Goal: Check status: Check status

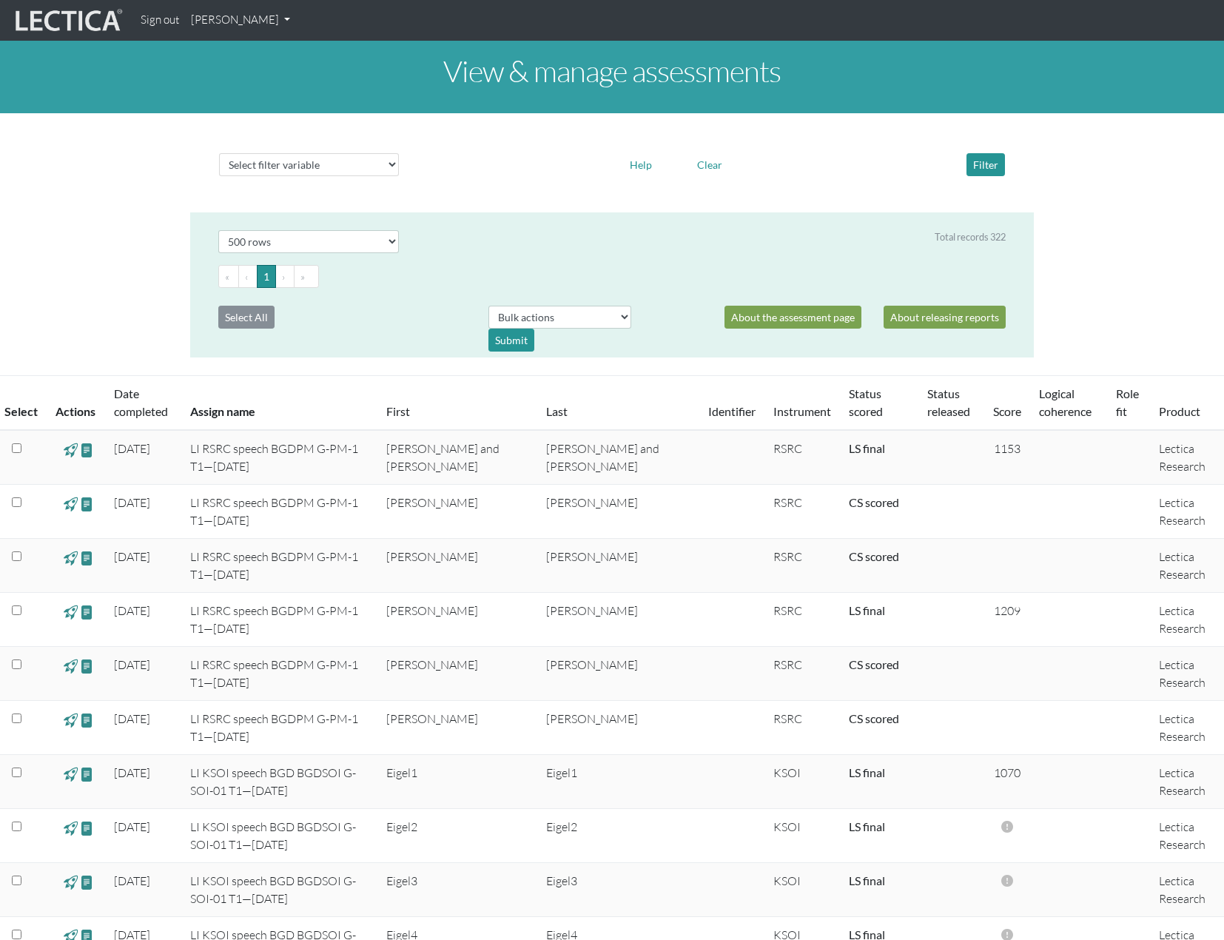
select select "500"
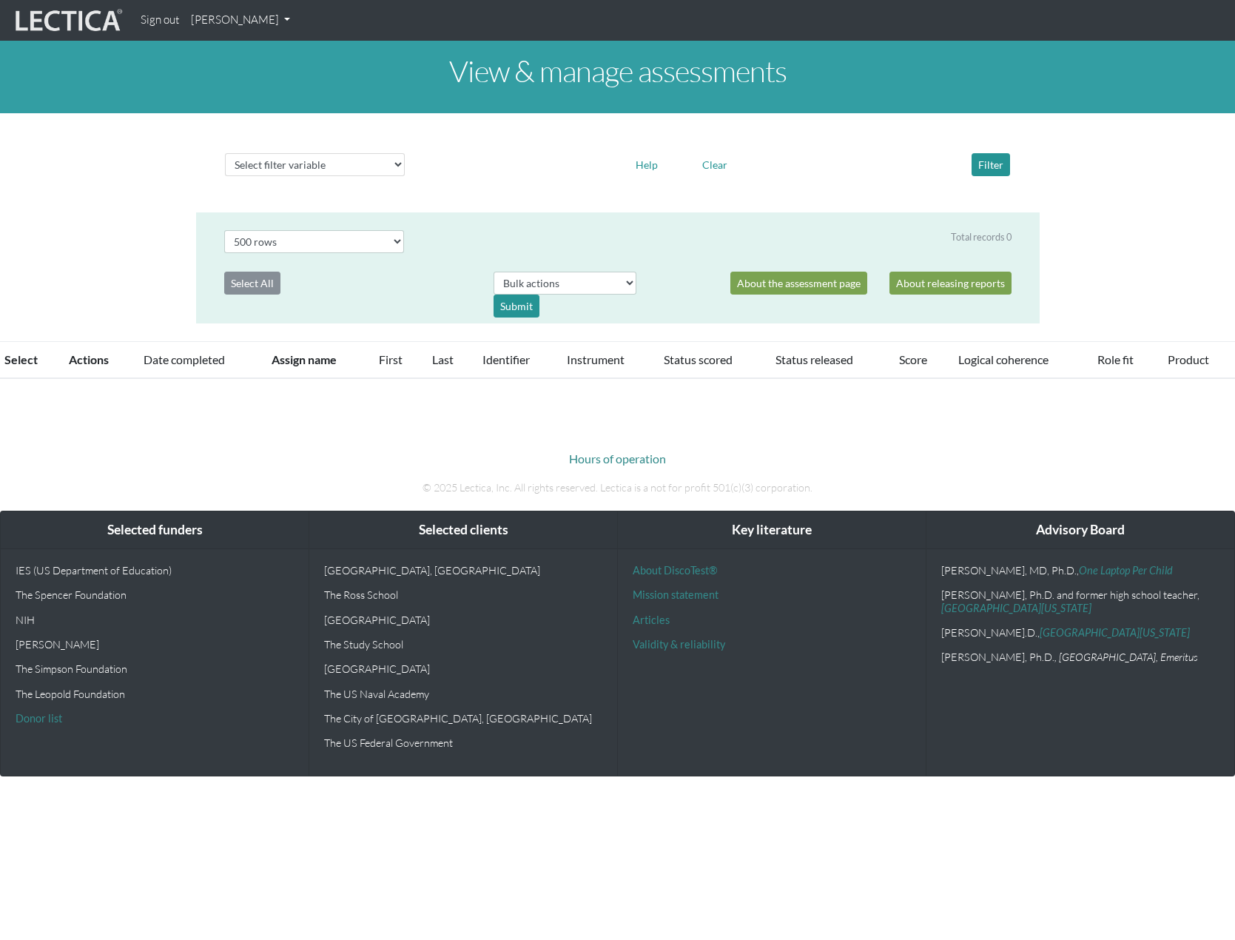
select select "500"
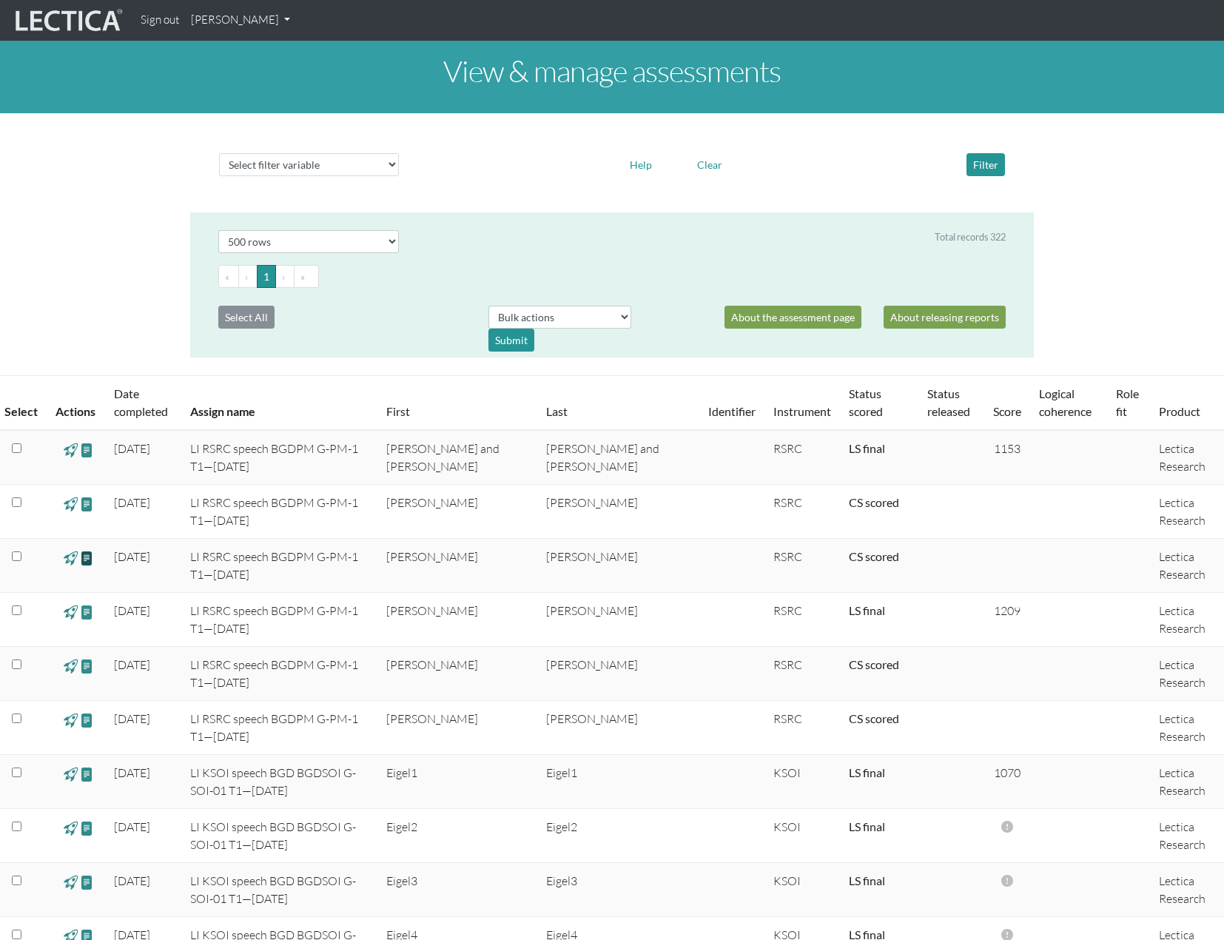
click at [87, 560] on span at bounding box center [87, 557] width 14 height 17
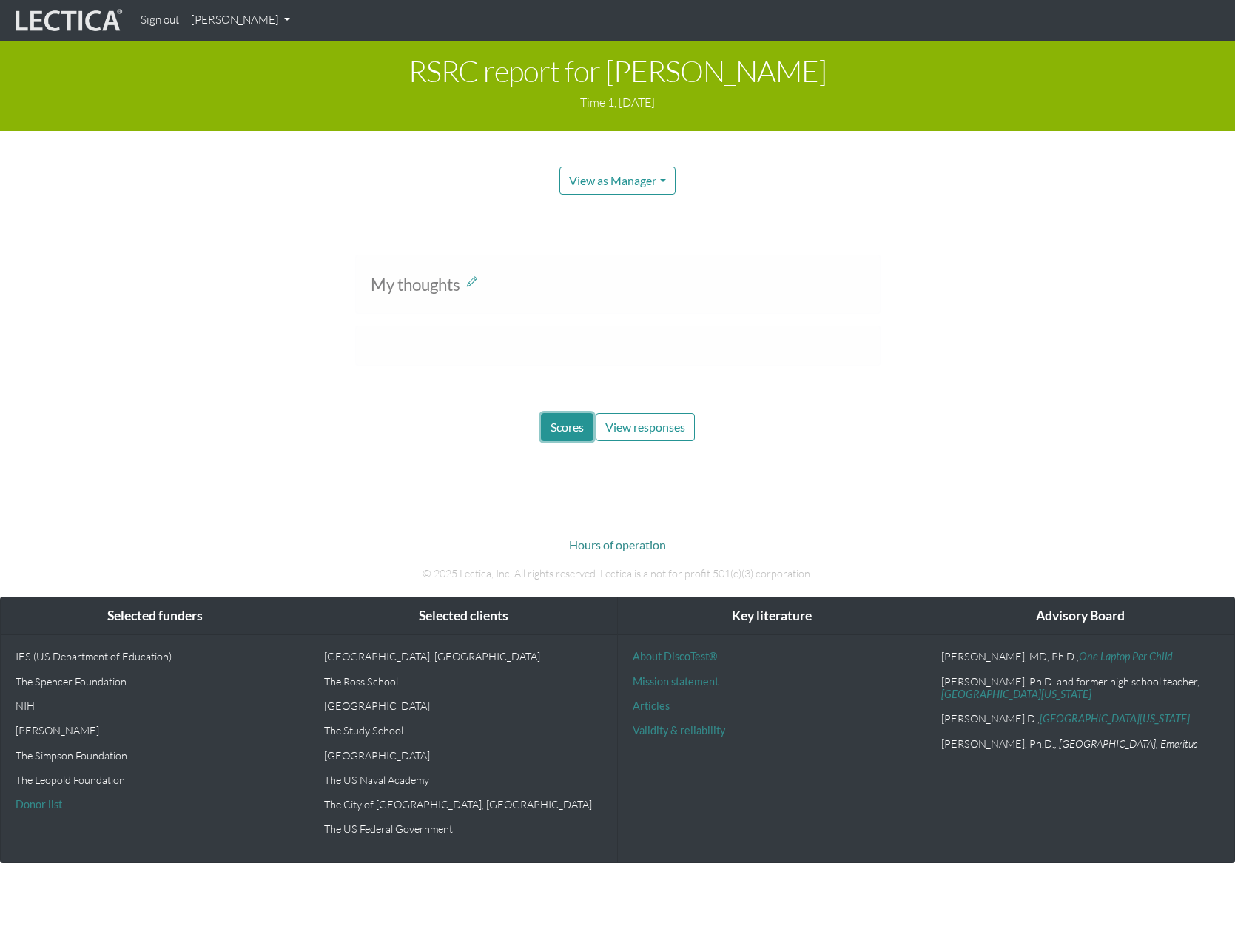
click at [570, 430] on span "Scores" at bounding box center [567, 427] width 33 height 14
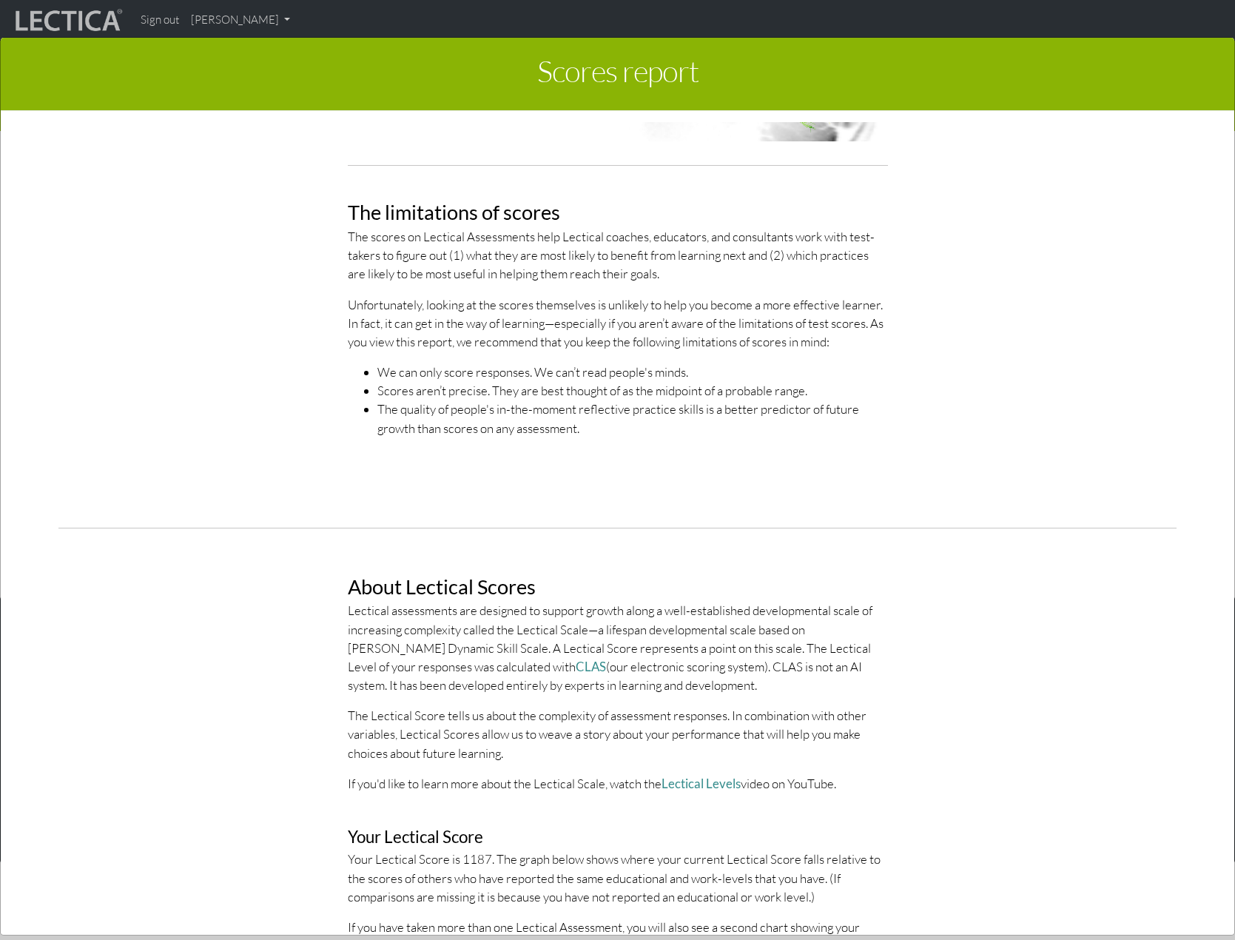
scroll to position [148, 0]
